Goal: Task Accomplishment & Management: Manage account settings

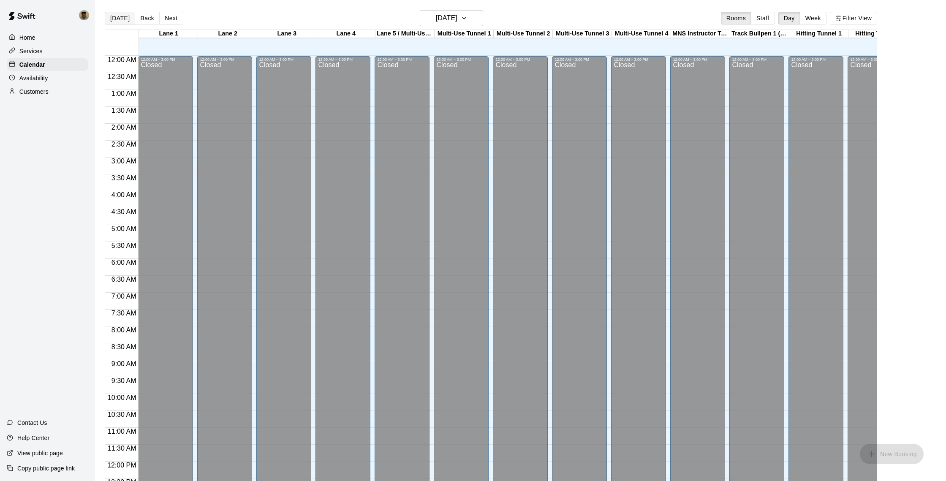
scroll to position [252, 0]
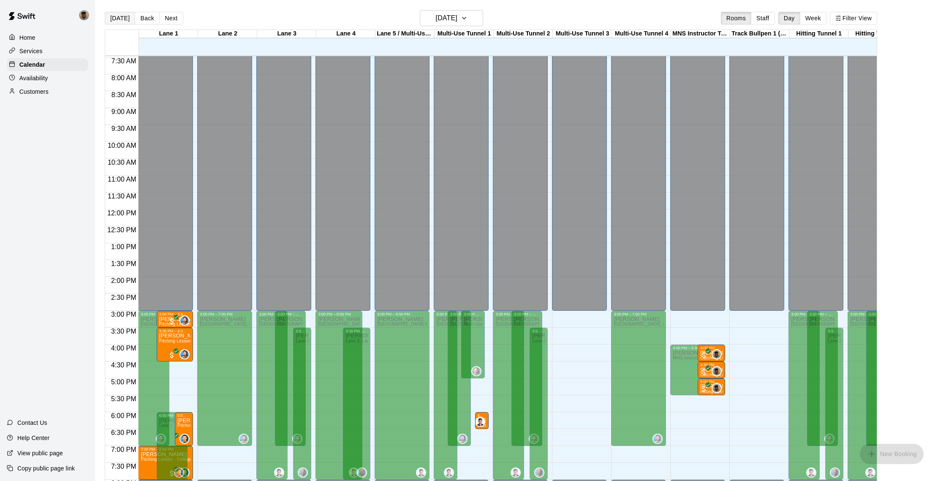
click at [122, 23] on button "[DATE]" at bounding box center [120, 18] width 30 height 13
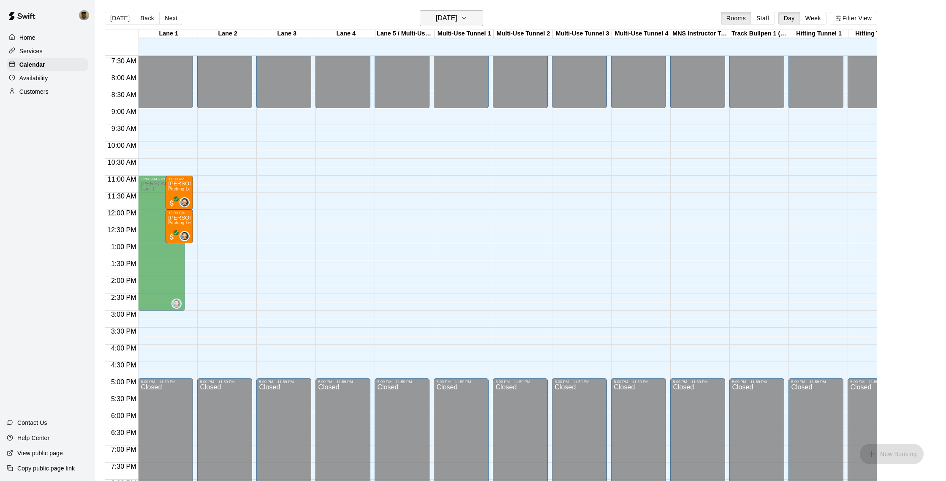
click at [468, 22] on icon "button" at bounding box center [464, 18] width 7 height 10
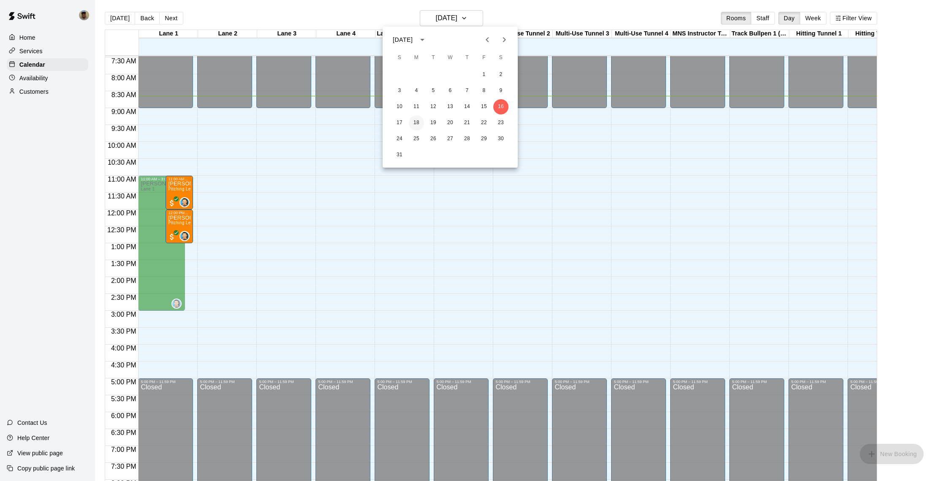
click at [417, 121] on button "18" at bounding box center [416, 122] width 15 height 15
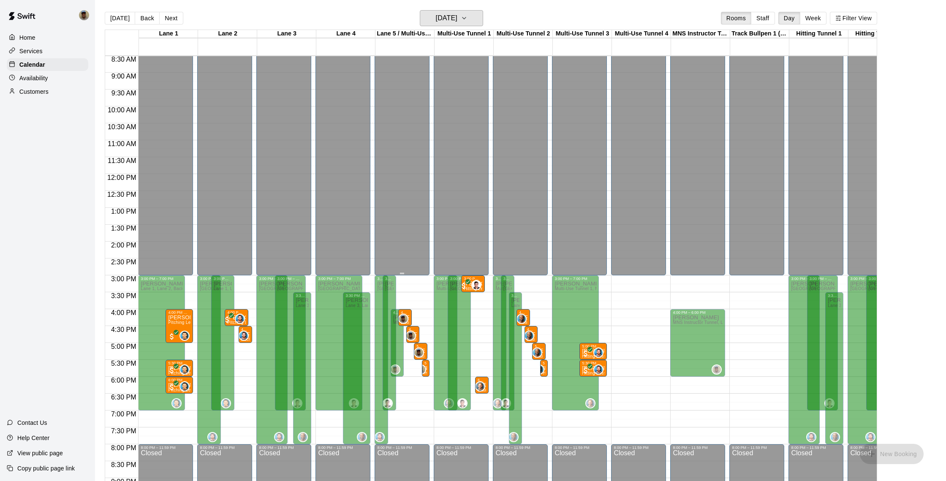
scroll to position [287, 0]
click at [169, 19] on button "Next" at bounding box center [171, 18] width 24 height 13
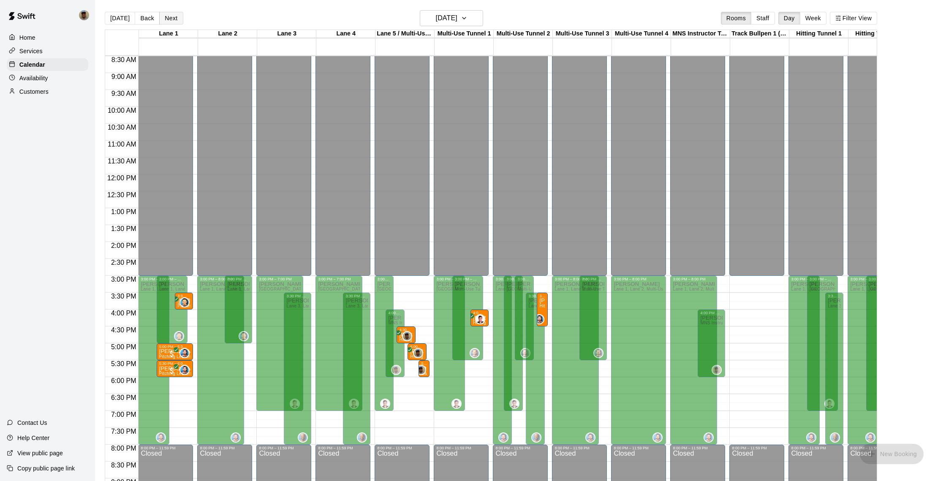
click at [169, 19] on button "Next" at bounding box center [171, 18] width 24 height 13
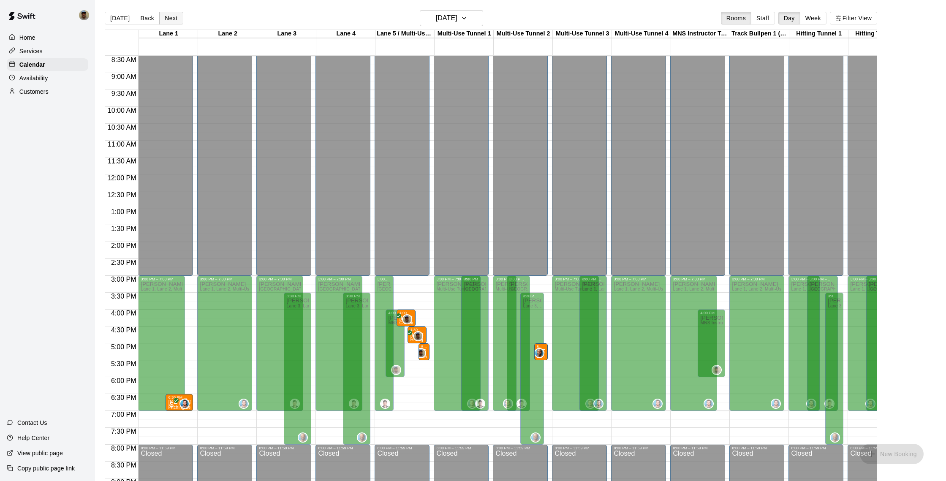
click at [169, 19] on button "Next" at bounding box center [171, 18] width 24 height 13
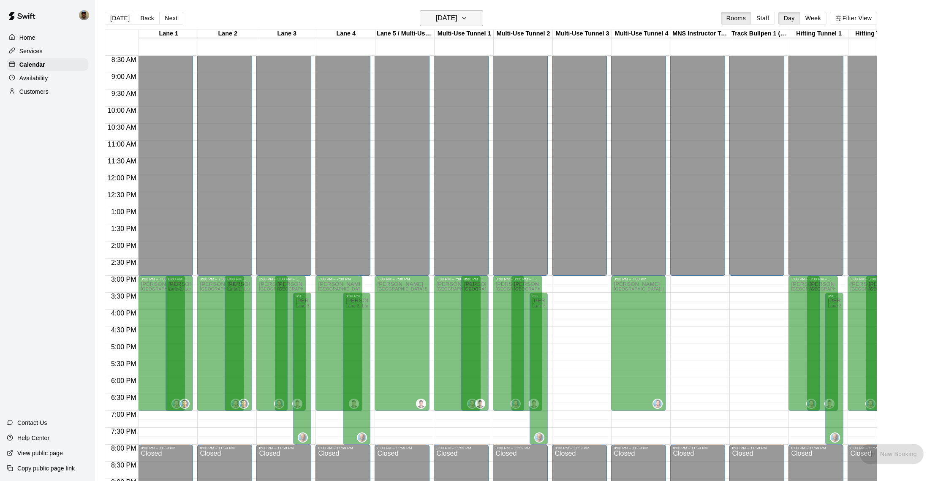
click at [468, 16] on icon "button" at bounding box center [464, 18] width 7 height 10
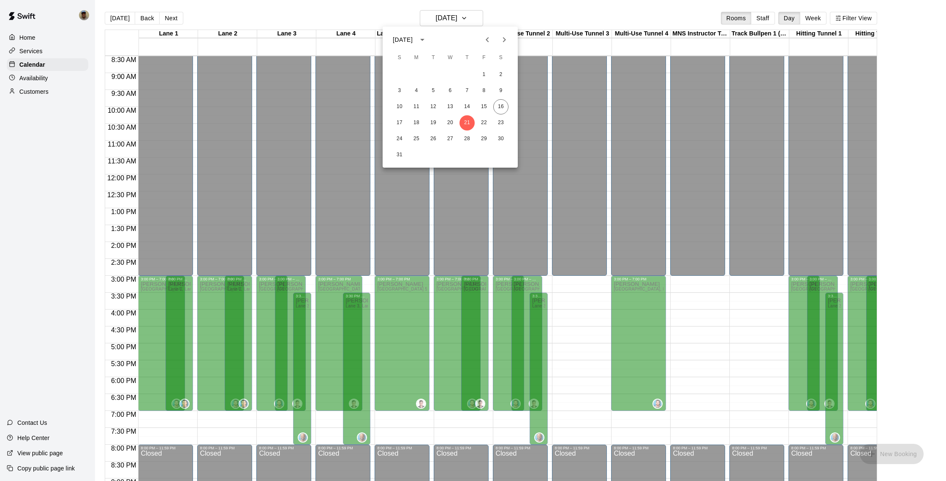
click at [503, 40] on icon "Next month" at bounding box center [504, 40] width 10 height 10
click at [418, 74] on button "1" at bounding box center [416, 74] width 15 height 15
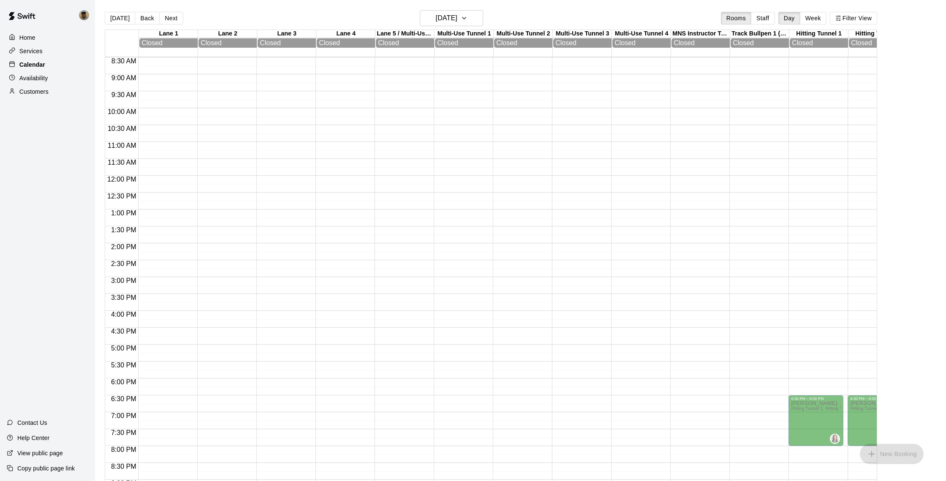
click at [34, 64] on p "Calendar" at bounding box center [32, 64] width 26 height 8
click at [123, 18] on button "[DATE]" at bounding box center [120, 18] width 30 height 13
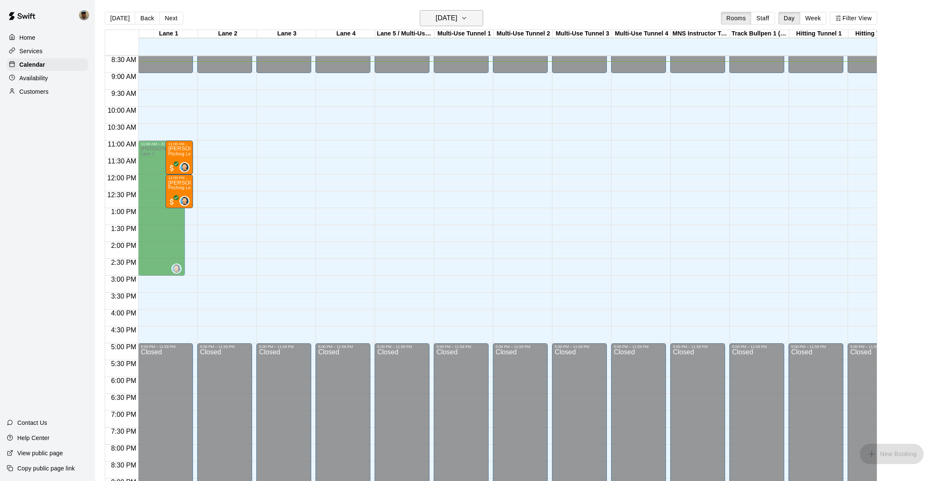
click at [468, 19] on icon "button" at bounding box center [464, 18] width 7 height 10
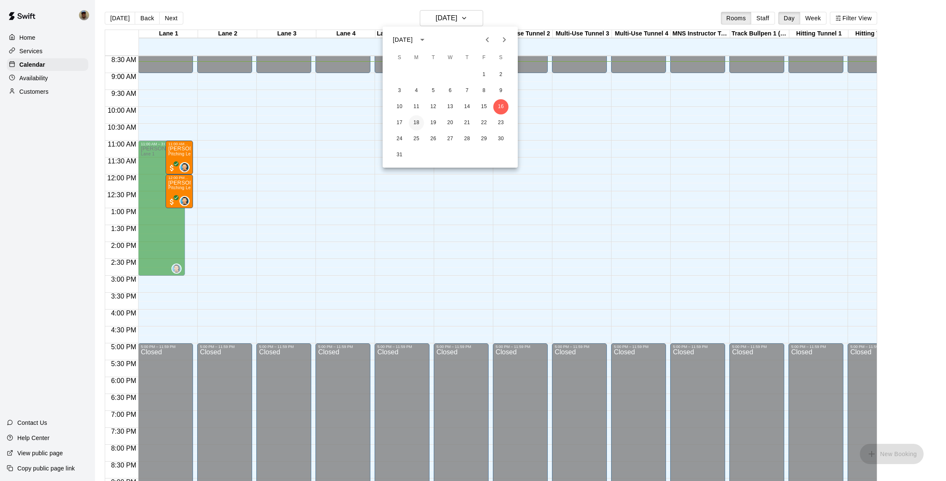
click at [416, 121] on button "18" at bounding box center [416, 122] width 15 height 15
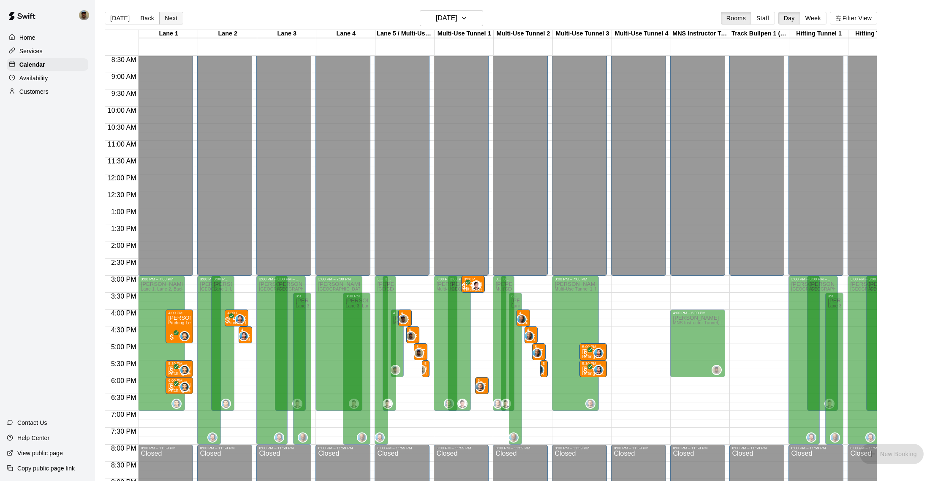
click at [164, 18] on button "Next" at bounding box center [171, 18] width 24 height 13
